Goal: Task Accomplishment & Management: Manage account settings

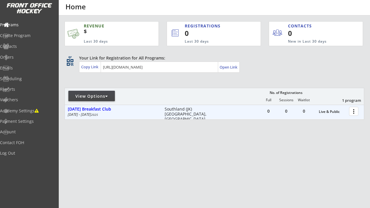
click at [357, 112] on div at bounding box center [355, 111] width 10 height 10
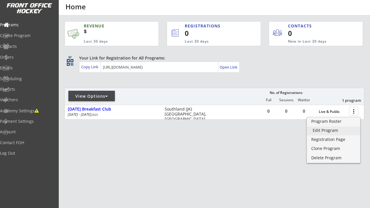
click at [330, 130] on div "Edit Program" at bounding box center [334, 130] width 42 height 4
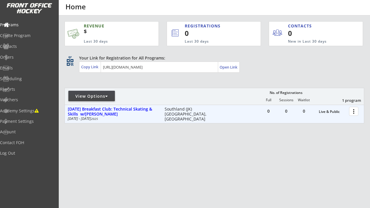
click at [353, 112] on div at bounding box center [355, 111] width 10 height 10
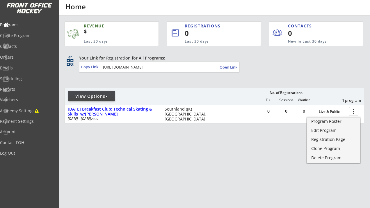
click at [231, 152] on div "REVENUE $ Last 30 days REGISTRATIONS 0 Last 30 days CONTACTS 0 New in Last 30 d…" at bounding box center [215, 99] width 300 height 169
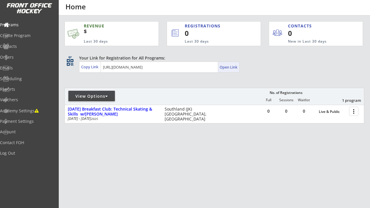
click at [232, 68] on div "Open Link" at bounding box center [229, 67] width 18 height 5
click at [229, 68] on div "Open Link" at bounding box center [229, 67] width 18 height 5
click at [35, 111] on div "Academy Settings" at bounding box center [27, 111] width 52 height 4
select select ""CAD""
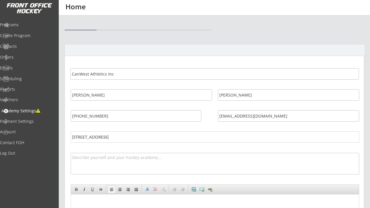
select select ""CAD""
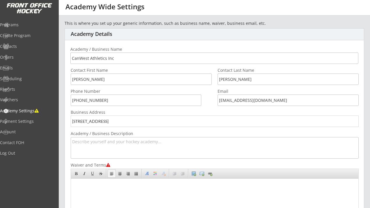
scroll to position [22, 0]
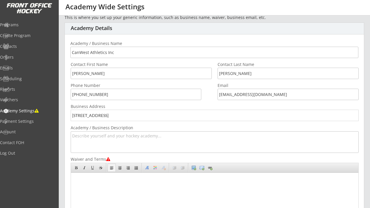
click at [94, 139] on textarea at bounding box center [215, 142] width 288 height 22
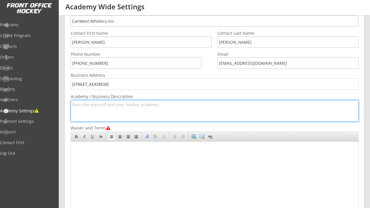
scroll to position [65, 0]
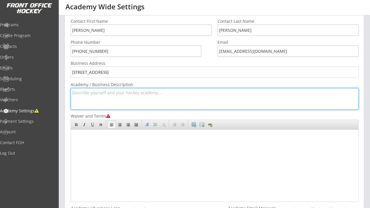
click at [129, 141] on body at bounding box center [213, 163] width 285 height 69
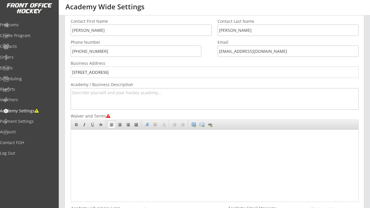
click at [115, 141] on body at bounding box center [213, 163] width 285 height 69
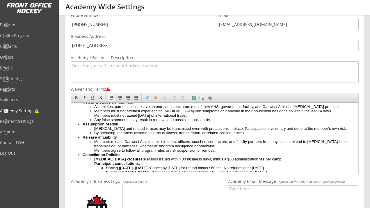
scroll to position [0, 0]
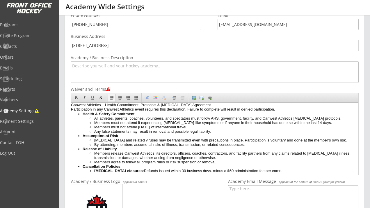
click at [112, 120] on li "All athletes, parents, coaches, volunteers, and spectators must follow AHS, gov…" at bounding box center [224, 118] width 261 height 4
drag, startPoint x: 217, startPoint y: 132, endPoint x: 92, endPoint y: 130, distance: 125.2
click at [94, 129] on li "Members must not attend within 14 days of international travel." at bounding box center [224, 127] width 261 height 4
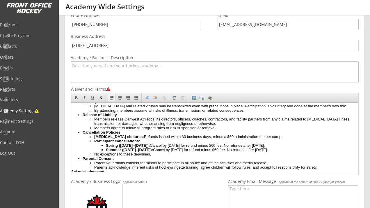
scroll to position [37, 0]
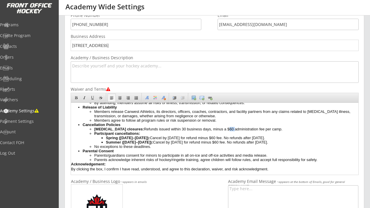
drag, startPoint x: 239, startPoint y: 140, endPoint x: 233, endPoint y: 140, distance: 5.8
click at [233, 131] on li "COVID-19 closures: Refunds issued within 30 business days, minus a $60 administ…" at bounding box center [224, 129] width 261 height 4
drag, startPoint x: 231, startPoint y: 149, endPoint x: 227, endPoint y: 150, distance: 3.8
click at [227, 140] on li "Spring (Mar 15–Jun 30): Cancel by Jan 1 for refund minus $60 fee. No refunds af…" at bounding box center [231, 137] width 250 height 4
click at [252, 131] on li "COVID-19 closures: Refunds issued within 30 business days, minus a 15% administ…" at bounding box center [224, 129] width 261 height 4
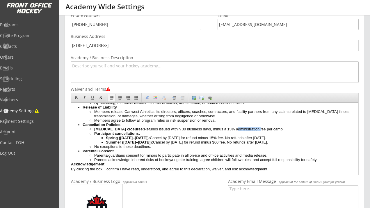
click at [252, 131] on li "COVID-19 closures: Refunds issued within 30 business days, minus a 15% administ…" at bounding box center [224, 129] width 261 height 4
copy li "administration"
click at [235, 140] on li "Spring (Mar 15–Jun 30): Cancel by Jan 1 for refund minus 15% fee. No refunds af…" at bounding box center [231, 137] width 250 height 4
drag, startPoint x: 225, startPoint y: 148, endPoint x: 270, endPoint y: 148, distance: 45.1
click at [270, 140] on li "Spring (Mar 15–Jun 30): Cancel by Jan 1 for refund minus 15% administration fee…" at bounding box center [231, 137] width 250 height 4
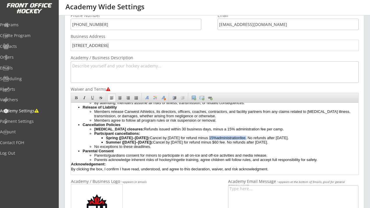
copy li "15% administration fee."
drag, startPoint x: 228, startPoint y: 153, endPoint x: 243, endPoint y: 154, distance: 14.6
click at [243, 144] on li "Summer (Jul 1–Aug 31): Cancel by May 31 for refund minus $60 fee. No refunds af…" at bounding box center [231, 142] width 250 height 4
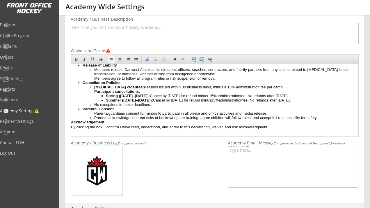
scroll to position [131, 0]
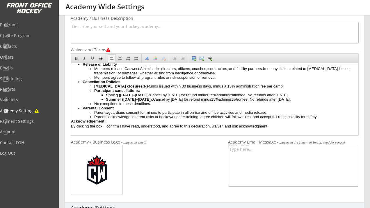
click at [312, 125] on body "Canwest Athletics – Health Commitment, Protocols & COVID-19 Agreement Participa…" at bounding box center [213, 77] width 285 height 110
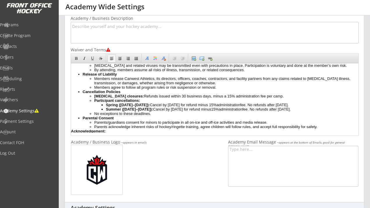
scroll to position [0, 0]
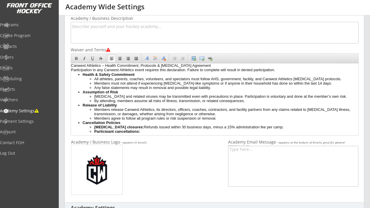
drag, startPoint x: 307, startPoint y: 126, endPoint x: 71, endPoint y: 66, distance: 243.8
click at [71, 66] on html "Canwest Athletics – Health Commitment, Protocols & COVID-19 Agreement Participa…" at bounding box center [213, 97] width 285 height 69
copy body "Canwest Athletics – Health Commitment, Protocols & COVID-19 Agreement Participa…"
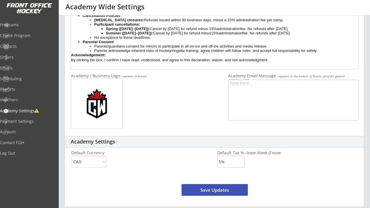
scroll to position [200, 0]
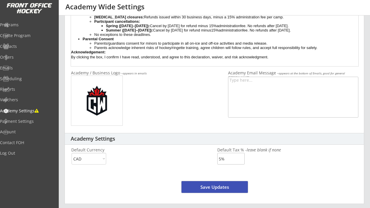
click at [213, 187] on button "Save Updates" at bounding box center [215, 187] width 66 height 12
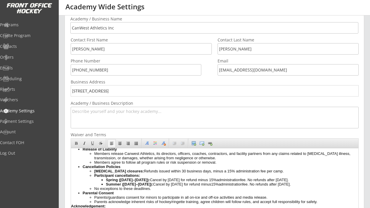
scroll to position [0, 0]
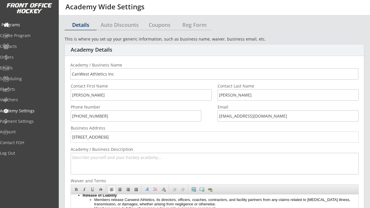
click at [23, 26] on div "Programs" at bounding box center [27, 25] width 52 height 4
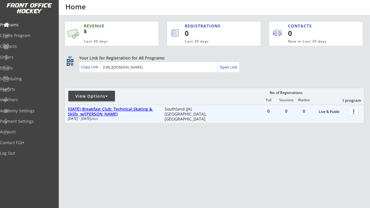
click at [106, 108] on div "[DATE] Breakfast Club: Technical Skating & Skills w/[PERSON_NAME]" at bounding box center [113, 112] width 91 height 10
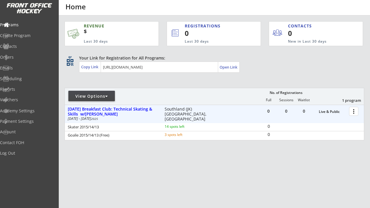
click at [356, 111] on div at bounding box center [355, 111] width 10 height 10
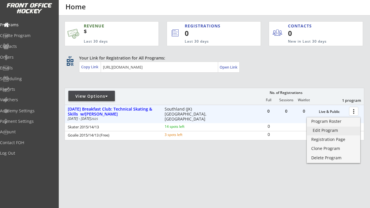
click at [332, 131] on div "Edit Program" at bounding box center [334, 130] width 42 height 4
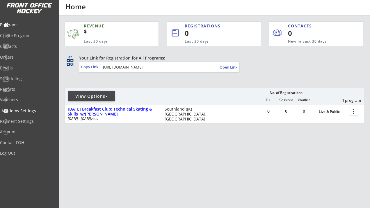
click at [36, 109] on div "Academy Settings" at bounding box center [27, 111] width 52 height 4
select select ""CAD""
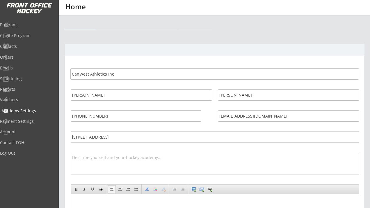
select select ""CAD""
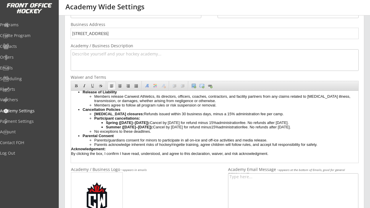
scroll to position [53, 0]
drag, startPoint x: 302, startPoint y: 156, endPoint x: 235, endPoint y: 154, distance: 67.9
click at [235, 154] on div "By clicking the box, I confirm I have read, understood, and agree to this decla…" at bounding box center [213, 155] width 285 height 9
click at [327, 153] on div "By clicking the box, I confirm I have read, understood, and agree to this decla…" at bounding box center [213, 155] width 285 height 9
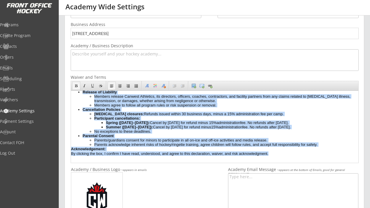
scroll to position [0, 0]
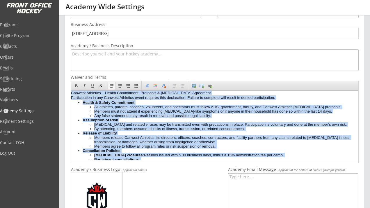
drag, startPoint x: 306, startPoint y: 154, endPoint x: 71, endPoint y: 91, distance: 243.4
click at [71, 91] on body "Canwest Athletics – Health Commitment, Protocols & COVID-19 Agreement Participa…" at bounding box center [213, 146] width 285 height 110
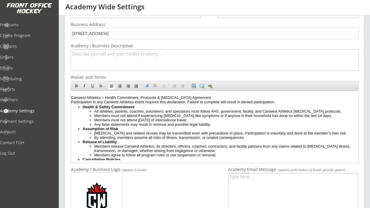
click at [72, 97] on body "Canwest Athletics – Health Commitment, Protocols & COVID-19 Agreement Participa…" at bounding box center [213, 152] width 285 height 123
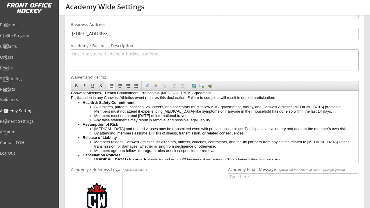
click at [146, 109] on li "All athletes, parents, coaches, volunteers, and spectators must follow AHS, gov…" at bounding box center [224, 107] width 261 height 4
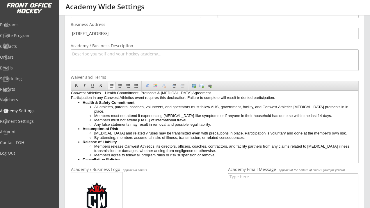
click at [213, 121] on li "Members must not attend within 14 days of international travel." at bounding box center [224, 120] width 261 height 4
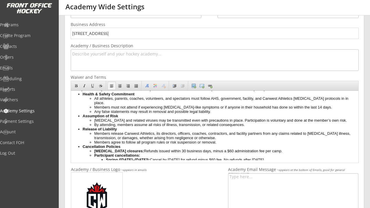
scroll to position [9, 0]
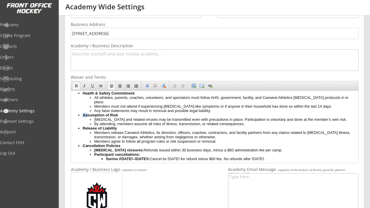
drag, startPoint x: 124, startPoint y: 115, endPoint x: 86, endPoint y: 115, distance: 37.3
click at [86, 115] on li "Assumption of Risk COVID-19 and related viruses may be transmitted even with pr…" at bounding box center [219, 119] width 273 height 13
click at [86, 115] on strong "Assumption of Risk" at bounding box center [101, 115] width 36 height 4
click at [118, 116] on strong "Assumption of Risk" at bounding box center [101, 115] width 36 height 4
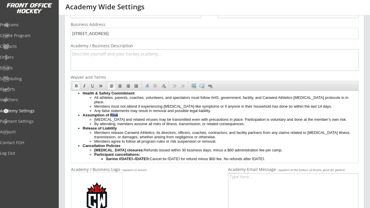
click at [118, 116] on strong "Assumption of Risk" at bounding box center [101, 115] width 36 height 4
click at [126, 115] on li "Assumption of Risk COVID-19 and related viruses may be transmitted even with pr…" at bounding box center [219, 119] width 273 height 13
click at [124, 116] on li "Assumption of Risk COVID-19 and related viruses may be transmitted even with pr…" at bounding box center [219, 119] width 273 height 13
click at [118, 116] on strong "Assumption of Risk" at bounding box center [101, 115] width 36 height 4
click at [155, 93] on li "Health & Safety Commitment All athletes, parents, coaches, volunteers, and spec…" at bounding box center [219, 102] width 273 height 22
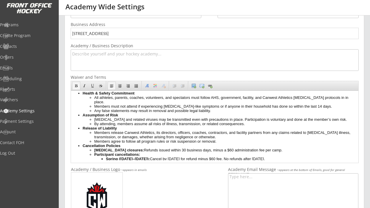
click at [149, 91] on li "Health & Safety Commitment All athletes, parents, coaches, volunteers, and spec…" at bounding box center [219, 102] width 273 height 22
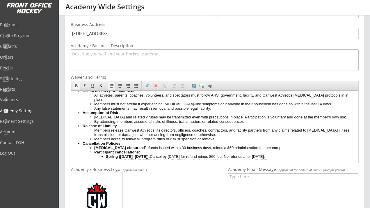
scroll to position [0, 0]
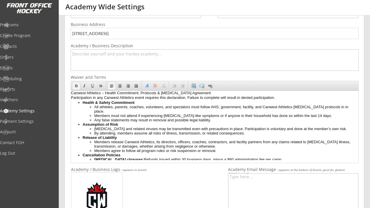
click at [147, 103] on li "Health & Safety Commitment All athletes, parents, coaches, volunteers, and spec…" at bounding box center [219, 111] width 273 height 22
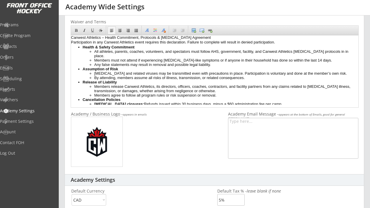
drag, startPoint x: 311, startPoint y: 94, endPoint x: 69, endPoint y: 36, distance: 248.6
click at [71, 36] on html "Canwest Athletics – Health Commitment, Protocols & COVID-19 Agreement Participa…" at bounding box center [213, 69] width 285 height 69
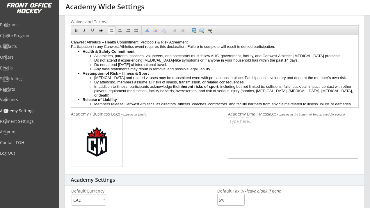
click at [72, 41] on body "Canwest Athletics – Health Commitment, Protocols & Risk Agreement Participation…" at bounding box center [213, 103] width 285 height 137
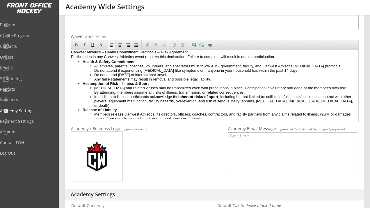
scroll to position [144, 0]
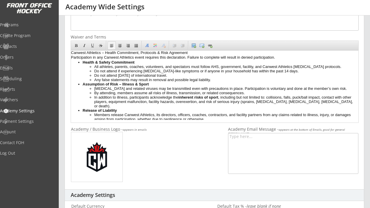
click at [155, 69] on li "All athletes, parents, coaches, volunteers, and spectators must follow AHS, gov…" at bounding box center [224, 66] width 261 height 4
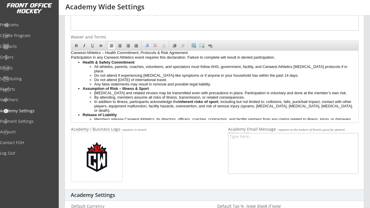
click at [164, 79] on li "Do not attend within 14 days of international travel." at bounding box center [224, 79] width 261 height 4
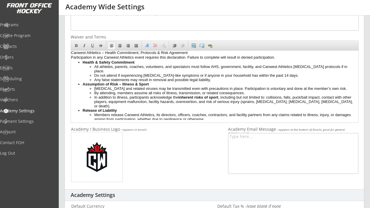
click at [344, 102] on li "In addition to illness, participants acknowledge the inherent risks of sport , …" at bounding box center [224, 101] width 261 height 13
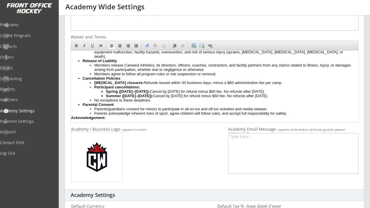
scroll to position [50, 0]
drag, startPoint x: 185, startPoint y: 90, endPoint x: 181, endPoint y: 90, distance: 3.8
click at [181, 84] on li "COVID-19 closures: Refunds issued within 30 business days, minus a $60 administ…" at bounding box center [224, 82] width 261 height 4
click at [239, 84] on li "COVID-19 closures: Refunds issued within 30 business days, minus a $60 administ…" at bounding box center [224, 82] width 261 height 4
drag, startPoint x: 277, startPoint y: 89, endPoint x: 233, endPoint y: 90, distance: 44.3
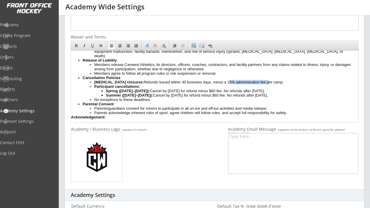
click at [233, 84] on li "COVID-19 closures: Refunds issued within 30 business days, minus a 15% administ…" at bounding box center [224, 82] width 261 height 4
copy li "15% administration fee"
drag, startPoint x: 238, startPoint y: 98, endPoint x: 225, endPoint y: 98, distance: 13.4
click at [225, 93] on li "Spring (Mar 15–Jun 30): Cancel by Jan 1 for refund minus $60 fee. No refunds af…" at bounding box center [231, 91] width 250 height 4
drag, startPoint x: 242, startPoint y: 102, endPoint x: 228, endPoint y: 103, distance: 14.0
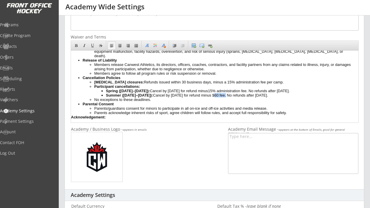
click at [228, 97] on li "Summer (Jul 1–Aug 31): Cancel by May 31 for refund minus $60 fee. No refunds af…" at bounding box center [231, 95] width 250 height 4
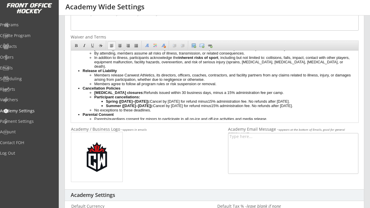
scroll to position [0, 0]
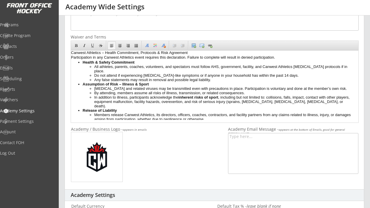
drag, startPoint x: 310, startPoint y: 110, endPoint x: 71, endPoint y: 53, distance: 246.0
click at [71, 53] on body "Canwest Athletics – Health Commitment, Protocols & Risk Agreement Participation…" at bounding box center [213, 116] width 285 height 132
copy body "Canwest Athletics – Health Commitment, Protocols & Risk Agreement Participation…"
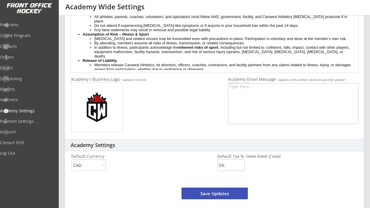
scroll to position [200, 0]
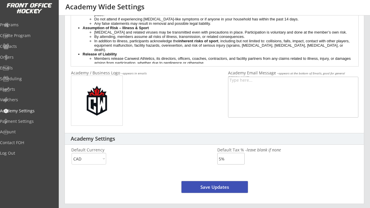
click at [213, 187] on button "Save Updates" at bounding box center [215, 187] width 66 height 12
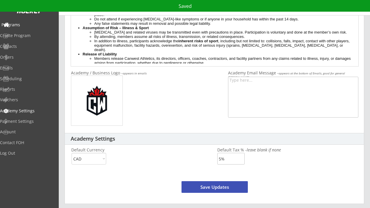
click at [27, 24] on div "Programs" at bounding box center [27, 25] width 52 height 4
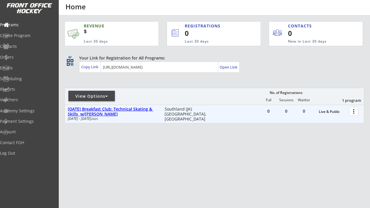
click at [109, 108] on div "[DATE] Breakfast Club: Technical Skating & Skills w/[PERSON_NAME]" at bounding box center [113, 112] width 91 height 10
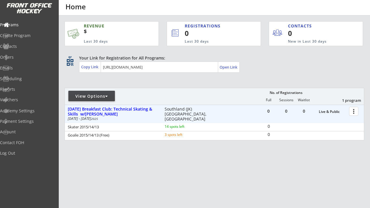
click at [358, 113] on div at bounding box center [355, 111] width 10 height 10
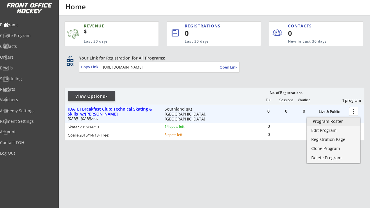
click at [332, 123] on div "Program Roster" at bounding box center [334, 121] width 42 height 4
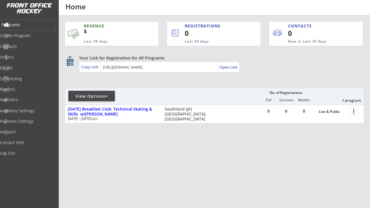
click at [27, 26] on div "Programs" at bounding box center [27, 25] width 52 height 4
click at [29, 23] on div "Programs" at bounding box center [27, 25] width 52 height 4
click at [24, 111] on div "Academy Settings" at bounding box center [27, 111] width 52 height 4
select select ""CAD""
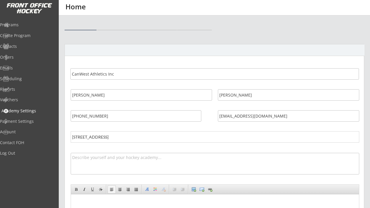
select select ""CAD""
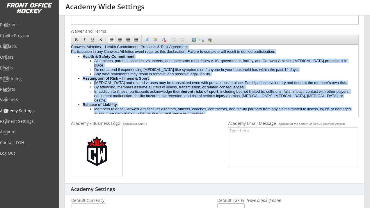
drag, startPoint x: 307, startPoint y: 93, endPoint x: 71, endPoint y: 47, distance: 240.5
click at [71, 47] on body "Canwest Athletics – Health Commitment, Protocols & Risk Agreement Participation…" at bounding box center [213, 116] width 285 height 142
copy body "Loremip Dolorsita – Consec Adipiscing, Elitseddo & Eius Temporinc Utlaboreetdol…"
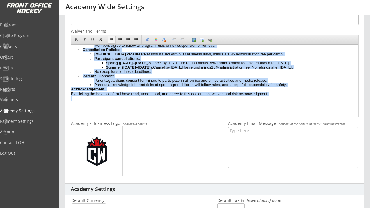
scroll to position [74, 0]
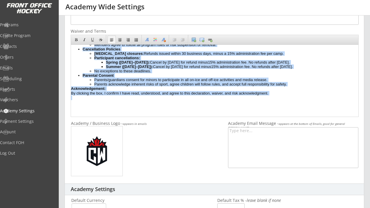
click at [162, 73] on li "No exceptions to these deadlines." at bounding box center [224, 71] width 261 height 4
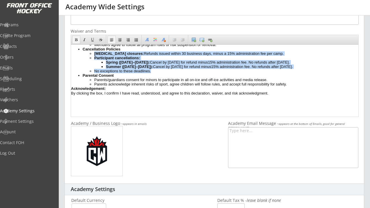
drag, startPoint x: 160, startPoint y: 77, endPoint x: 92, endPoint y: 60, distance: 70.4
click at [92, 60] on ul "[MEDICAL_DATA] closures: Refunds issued within 30 business days, minus a 15% ad…" at bounding box center [219, 62] width 273 height 22
paste body
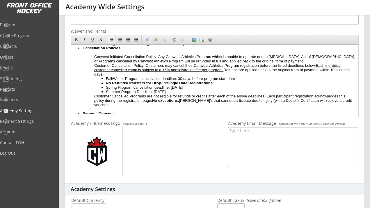
click at [94, 63] on ul "Canwest Initiated Cancellation Policy: Any Canwest Athletics Program which is u…" at bounding box center [219, 80] width 273 height 61
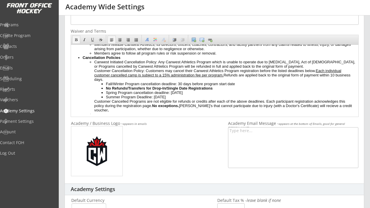
scroll to position [66, 0]
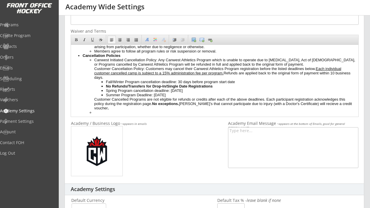
click at [95, 76] on div "Customer Cancellation Policy: Customers may cancel their Canwest Athletics Prog…" at bounding box center [224, 72] width 261 height 13
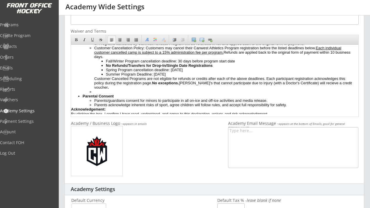
scroll to position [86, 0]
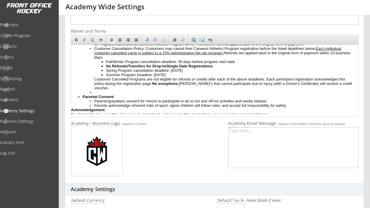
click at [181, 94] on ul "Canwest Initiated Cancellation Policy: Any Canwest Athletics Program which is u…" at bounding box center [219, 66] width 273 height 57
click at [166, 94] on li at bounding box center [224, 92] width 261 height 4
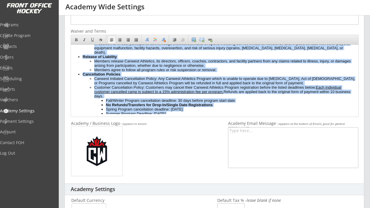
scroll to position [46, 0]
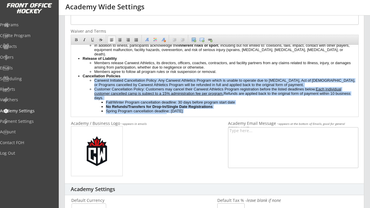
drag, startPoint x: 174, startPoint y: 96, endPoint x: 89, endPoint y: 85, distance: 85.7
click at [89, 85] on ul "Canwest Initiated Cancellation Policy: Any Canwest Athletics Program which is u…" at bounding box center [219, 104] width 273 height 52
copy ul "Loremip Dolorsita Consectetura Elitse: Doe Tempori Utlaboree Dolorem aliqu en a…"
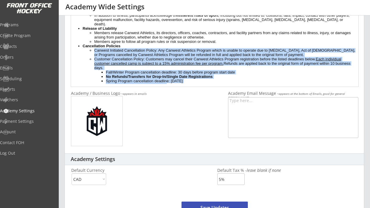
scroll to position [200, 0]
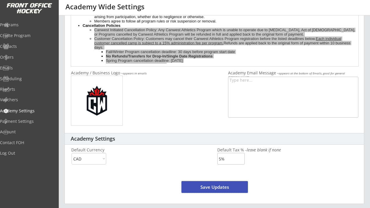
click at [198, 185] on button "Save Updates" at bounding box center [215, 187] width 66 height 12
click at [30, 24] on div "Programs" at bounding box center [27, 25] width 52 height 4
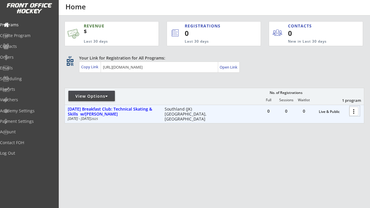
click at [355, 112] on div at bounding box center [355, 111] width 10 height 10
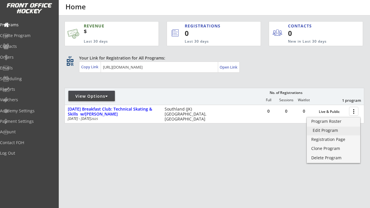
click at [332, 131] on div "Edit Program" at bounding box center [334, 130] width 42 height 4
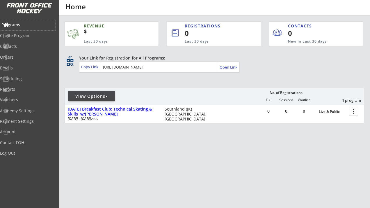
click at [24, 24] on div "Programs" at bounding box center [27, 25] width 52 height 4
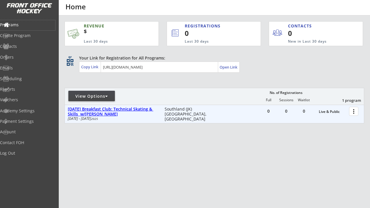
click at [127, 111] on div "[DATE] Breakfast Club: Technical Skating & Skills w/[PERSON_NAME]" at bounding box center [113, 112] width 91 height 10
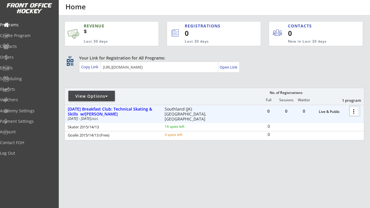
click at [353, 112] on div at bounding box center [355, 111] width 10 height 10
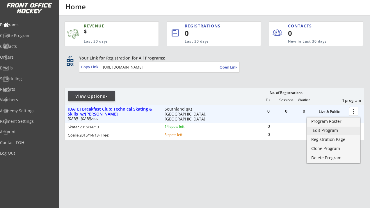
click at [342, 128] on link "Edit Program" at bounding box center [333, 130] width 53 height 9
